Goal: Information Seeking & Learning: Learn about a topic

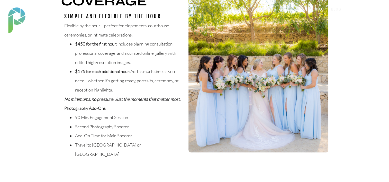
scroll to position [180, 0]
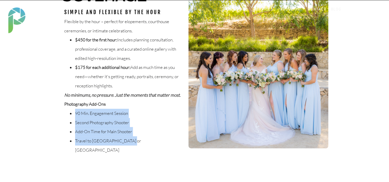
drag, startPoint x: 64, startPoint y: 125, endPoint x: 127, endPoint y: 150, distance: 67.4
click at [127, 150] on div "90 Min. Engagement Session Second Photography Shooter Add-On Time for Main Shoo…" at bounding box center [122, 132] width 116 height 46
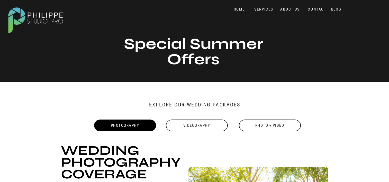
scroll to position [0, 0]
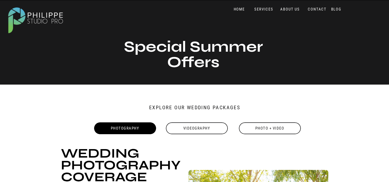
click at [217, 131] on div "Videography" at bounding box center [196, 128] width 63 height 12
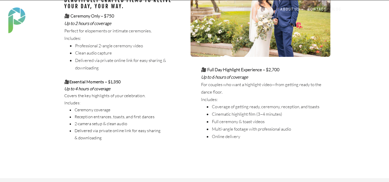
scroll to position [206, 0]
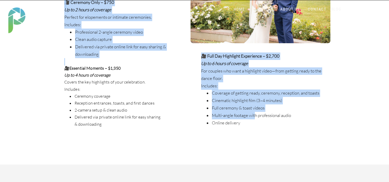
drag, startPoint x: 201, startPoint y: 57, endPoint x: 256, endPoint y: 113, distance: 78.4
click at [256, 113] on div "BLOG CONTACT ABOUT US SERVICES HOME BLOG CONTACT ABOUT US PORTFOLIO & PRICING W…" at bounding box center [194, 178] width 389 height 769
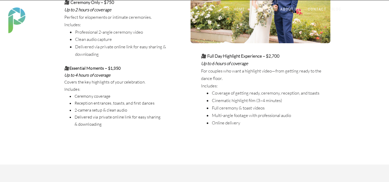
drag, startPoint x: 256, startPoint y: 113, endPoint x: 153, endPoint y: 110, distance: 102.4
click at [153, 110] on li "2-camera setup & clean audio" at bounding box center [117, 110] width 87 height 7
click at [104, 109] on li "2-camera setup & clean audio" at bounding box center [117, 110] width 87 height 7
click at [104, 124] on li "Delivered via private online link for easy sharing & downloading" at bounding box center [117, 121] width 87 height 14
click at [249, 112] on li "Multi-angle footage with professional audio" at bounding box center [271, 115] width 121 height 7
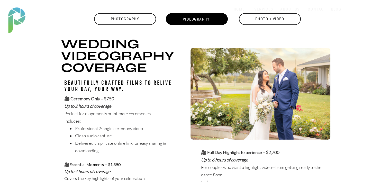
scroll to position [103, 0]
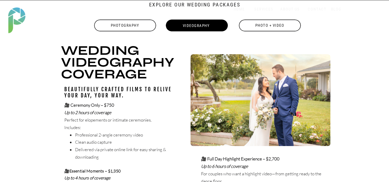
click at [266, 28] on div "Photo + Video" at bounding box center [270, 26] width 63 height 12
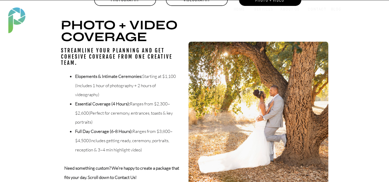
scroll to position [129, 0]
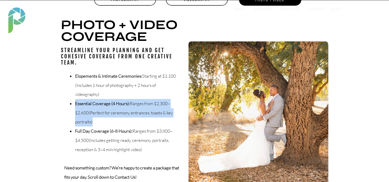
drag, startPoint x: 76, startPoint y: 106, endPoint x: 94, endPoint y: 125, distance: 25.7
click at [94, 125] on li "Essential Coverage (4 Hours): Ranges from $2,300–$2,600 (Perfect for ceremony, …" at bounding box center [128, 113] width 106 height 28
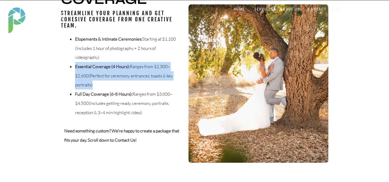
scroll to position [180, 0]
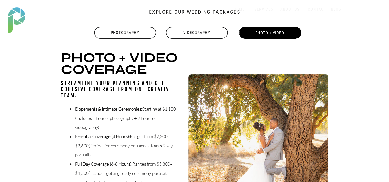
scroll to position [0, 0]
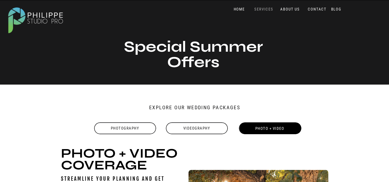
click at [270, 11] on nav "SERVICES" at bounding box center [263, 9] width 21 height 5
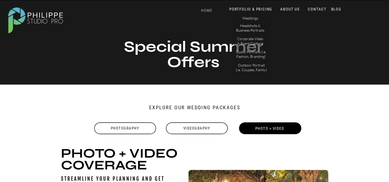
click at [210, 9] on nav "HOME" at bounding box center [207, 10] width 22 height 5
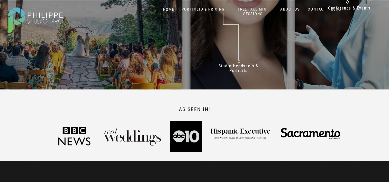
scroll to position [20, 0]
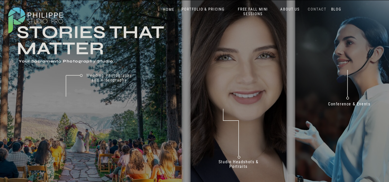
click at [315, 10] on nav "CONTACT" at bounding box center [317, 9] width 21 height 5
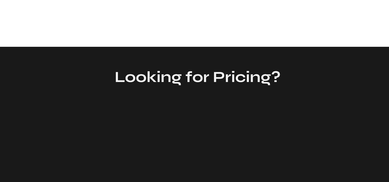
scroll to position [360, 0]
